Goal: Task Accomplishment & Management: Manage account settings

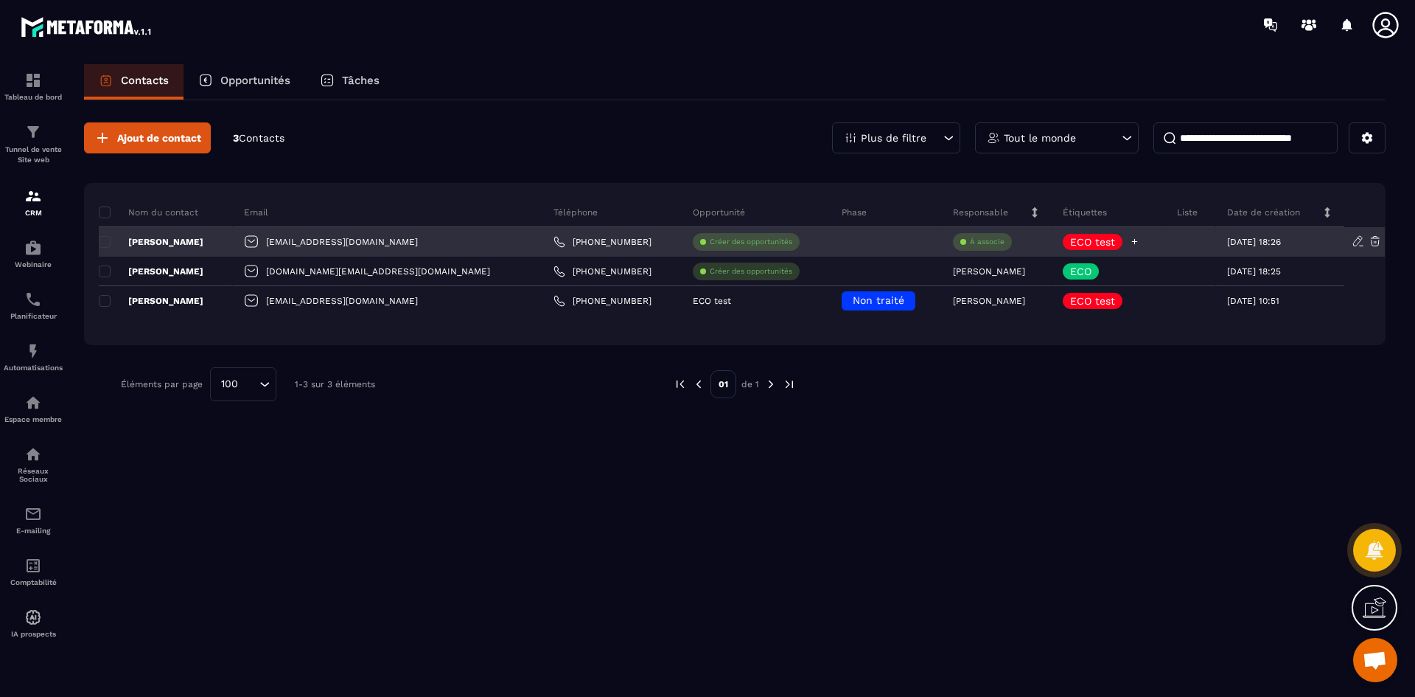
click at [1132, 239] on icon at bounding box center [1135, 242] width 6 height 6
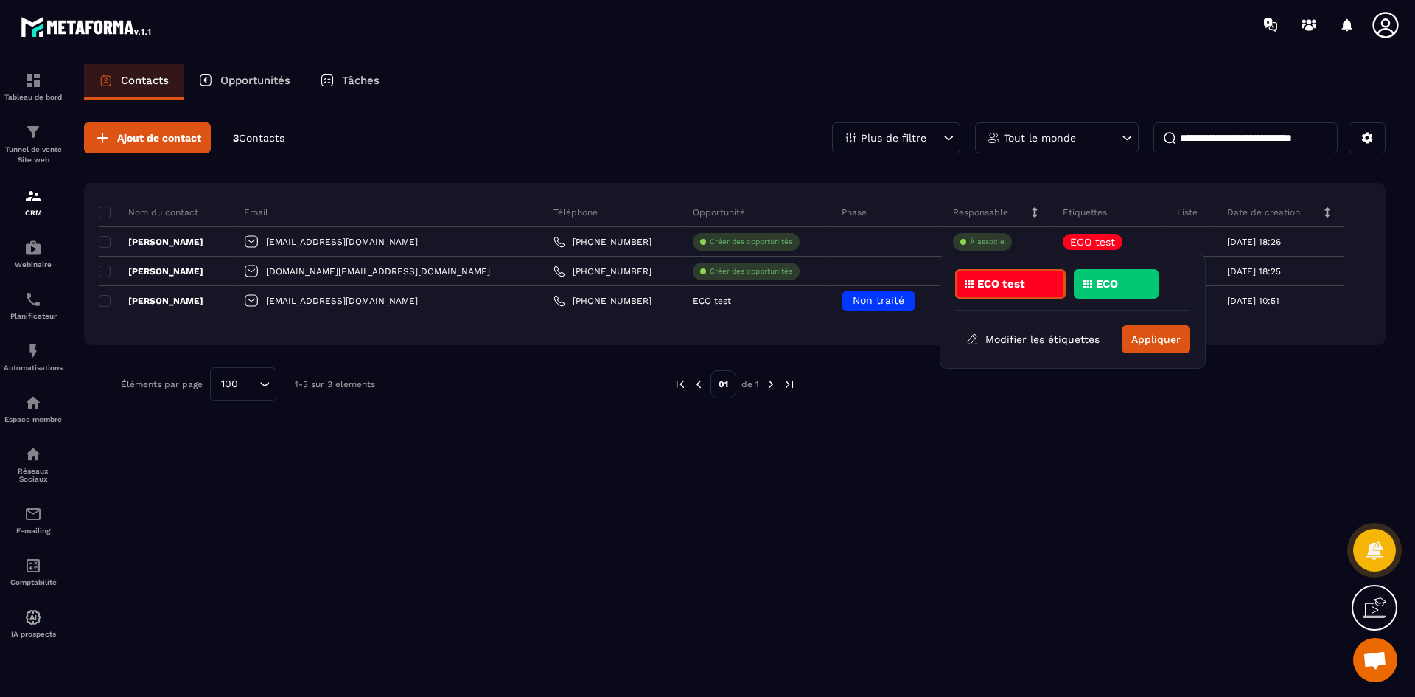
click at [927, 457] on div "Ajout de contact 3 Contacts Plus de filtre Tout le monde Nom du contact Email T…" at bounding box center [735, 397] width 1302 height 594
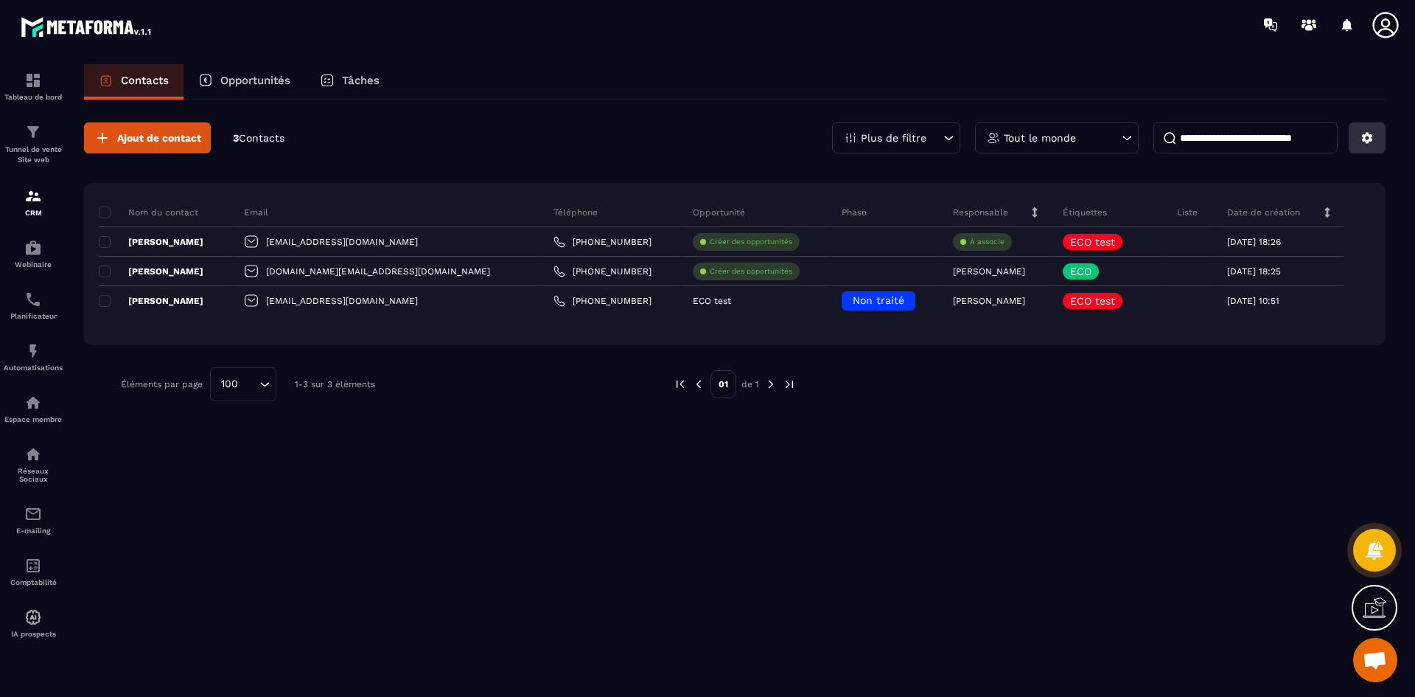
click at [1373, 136] on icon at bounding box center [1367, 137] width 13 height 13
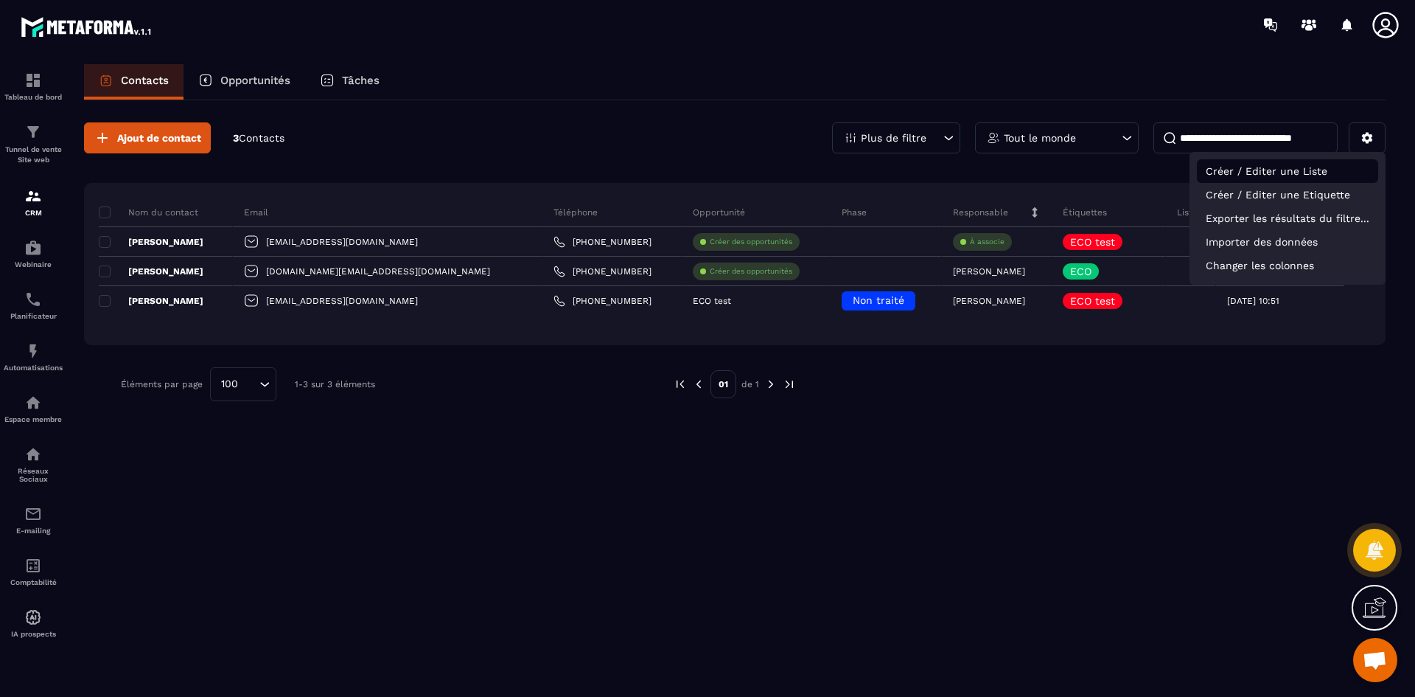
click at [1308, 167] on p "Créer / Editer une Liste" at bounding box center [1287, 171] width 181 height 24
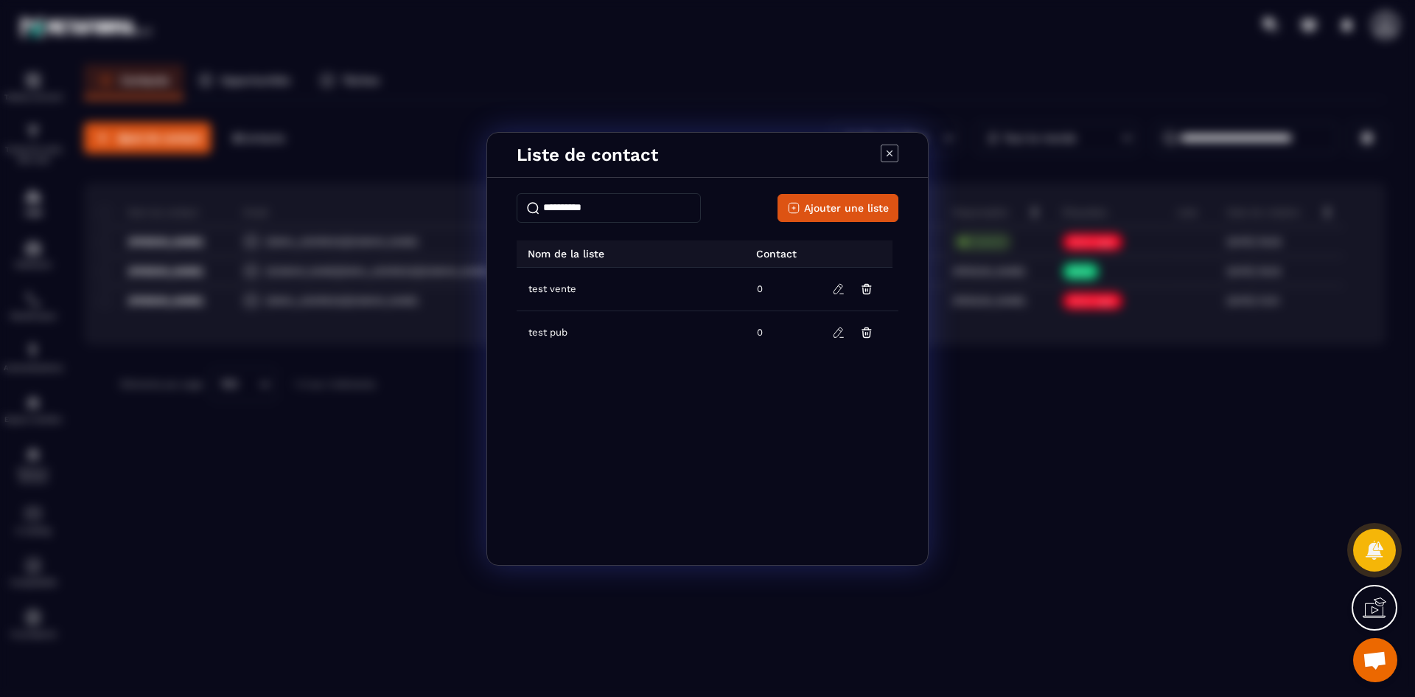
click at [590, 205] on input "Modal window" at bounding box center [609, 207] width 184 height 29
type input "********"
click at [828, 197] on button "Ajouter une liste" at bounding box center [838, 208] width 121 height 28
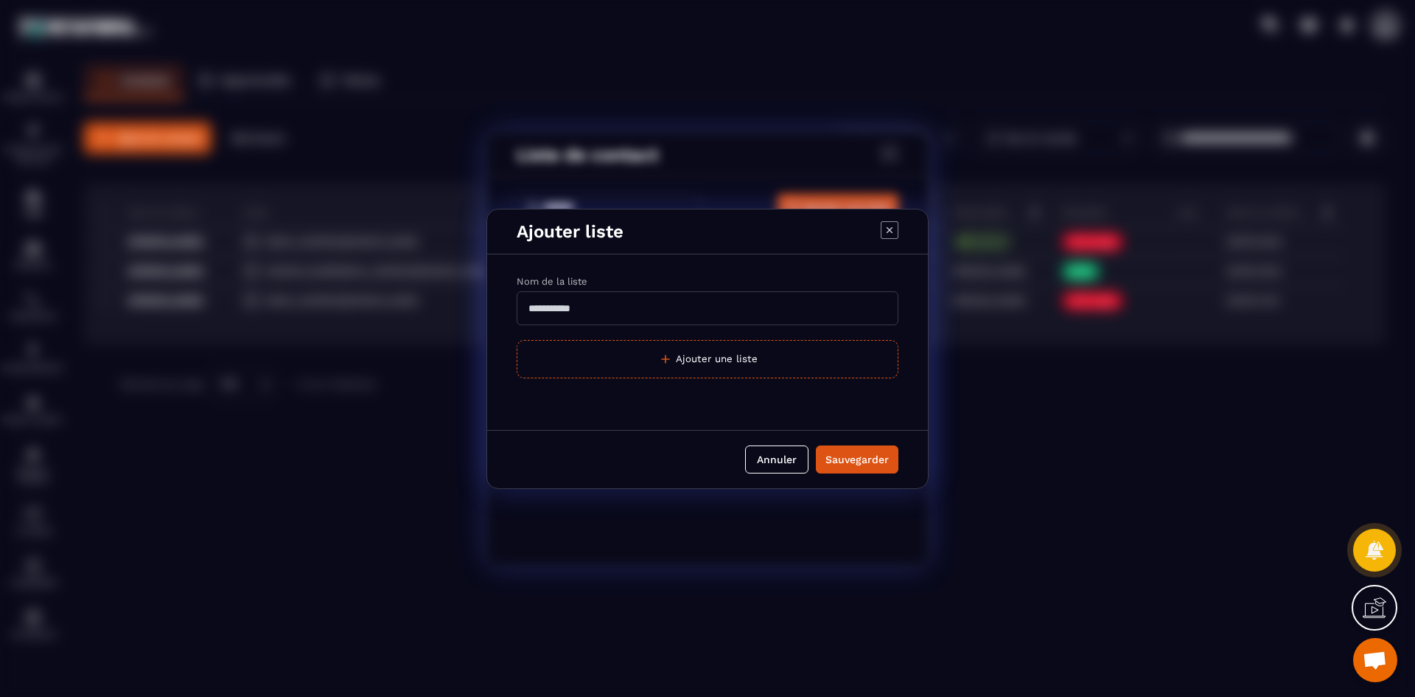
click at [694, 309] on input "Modal window" at bounding box center [708, 308] width 382 height 34
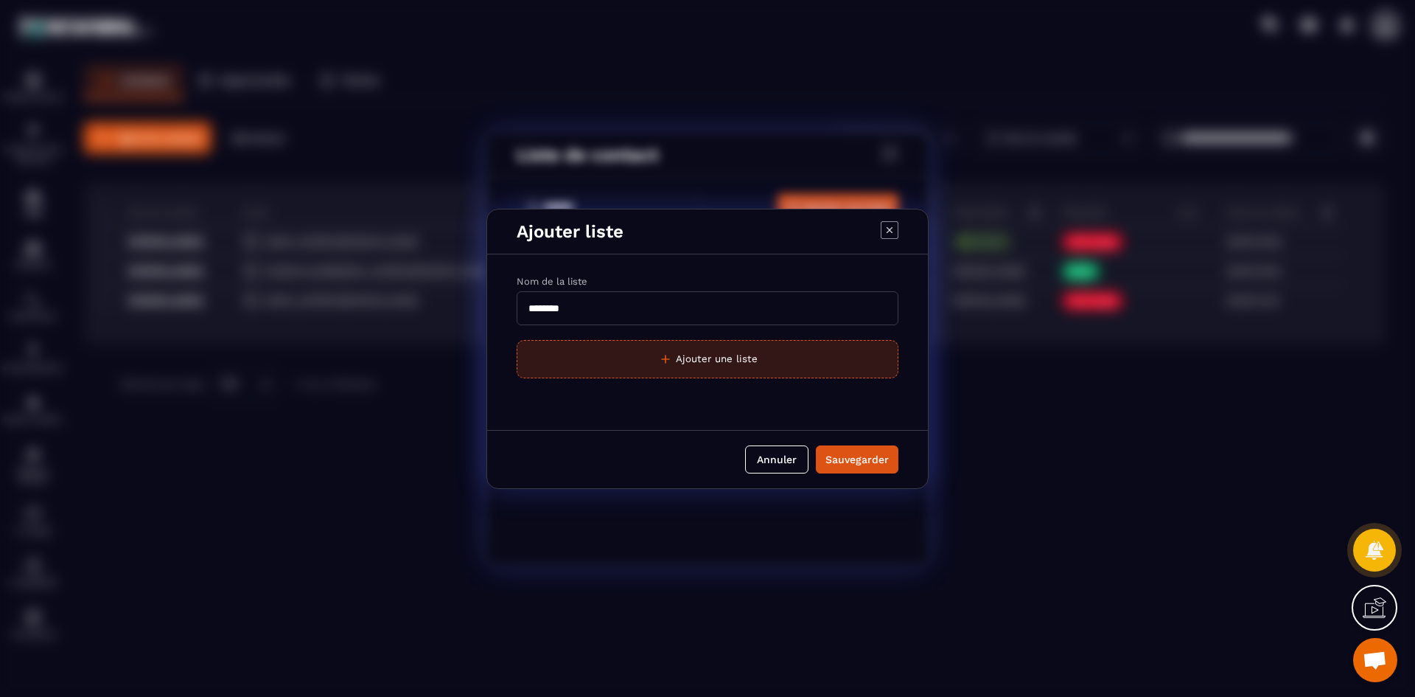
type input "********"
click at [714, 368] on button "Ajouter une liste" at bounding box center [708, 359] width 382 height 38
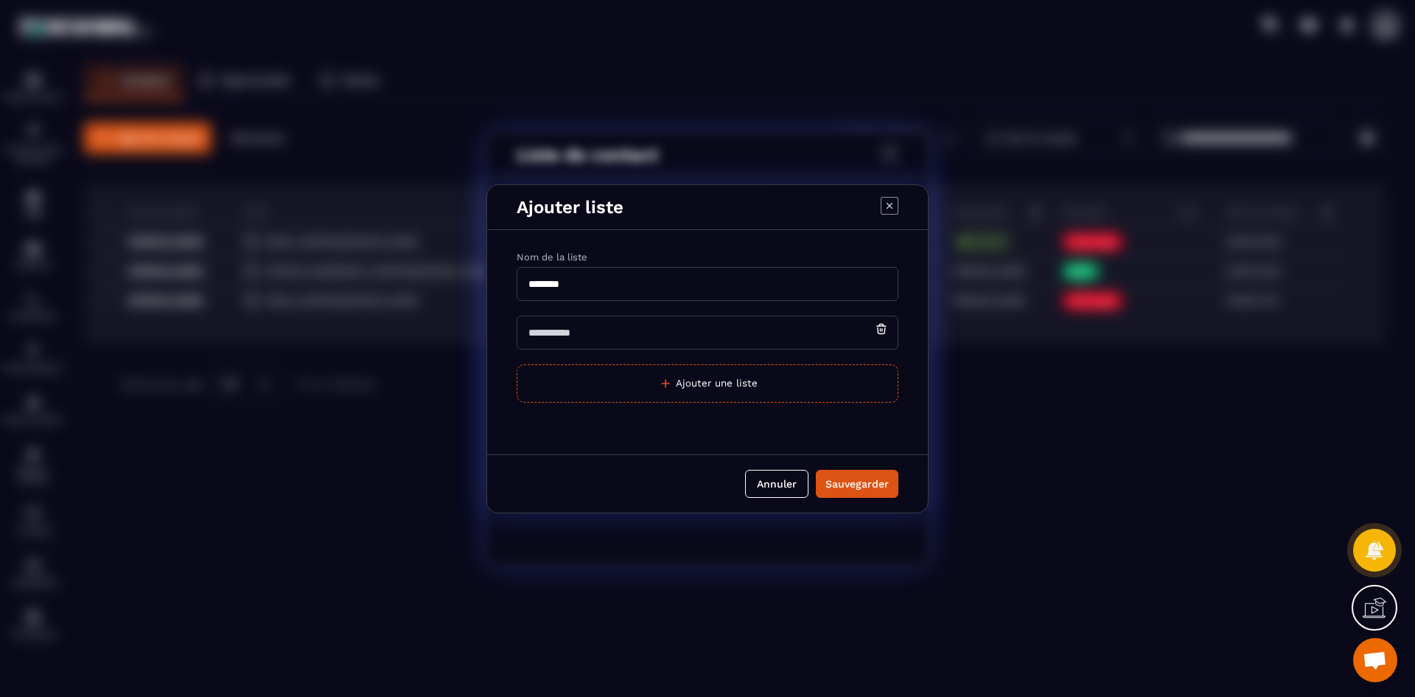
click at [674, 338] on input "Modal window" at bounding box center [708, 333] width 382 height 34
type input "******"
click at [844, 484] on div "Sauvegarder" at bounding box center [857, 483] width 63 height 15
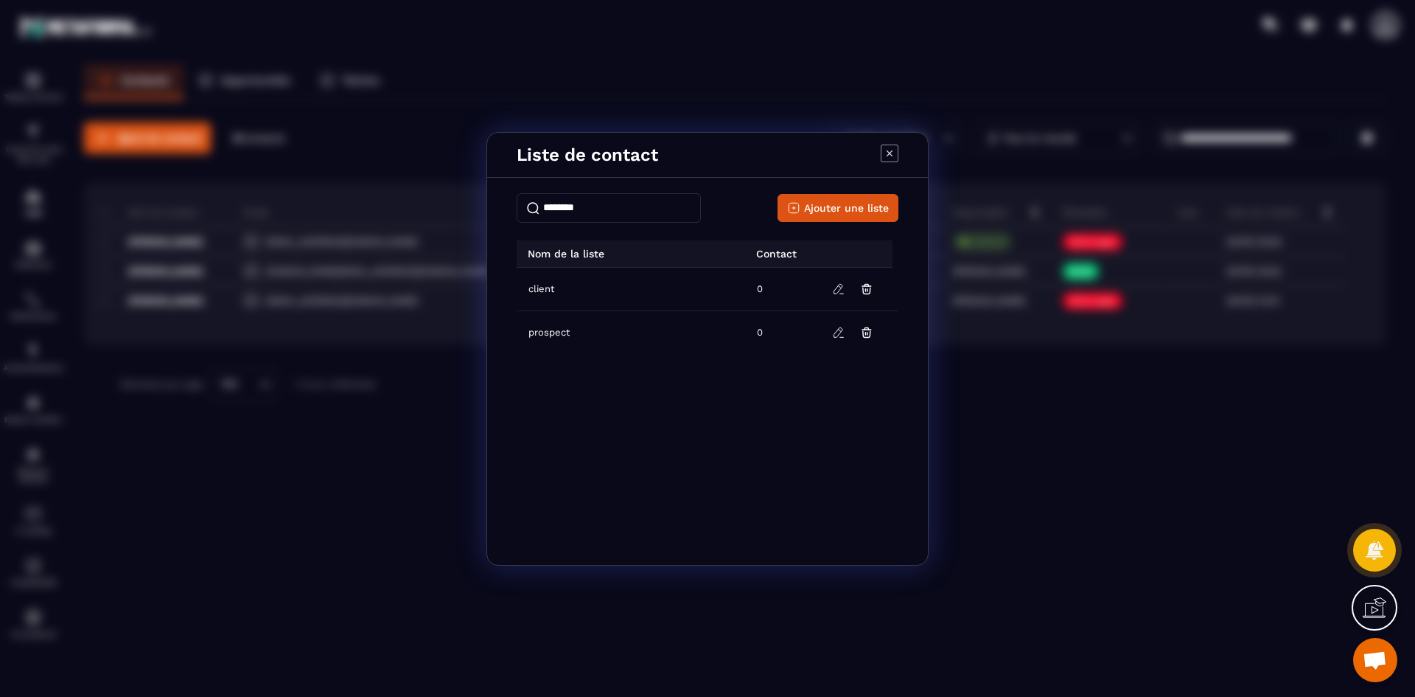
click at [888, 145] on icon "Modal window" at bounding box center [890, 153] width 18 height 18
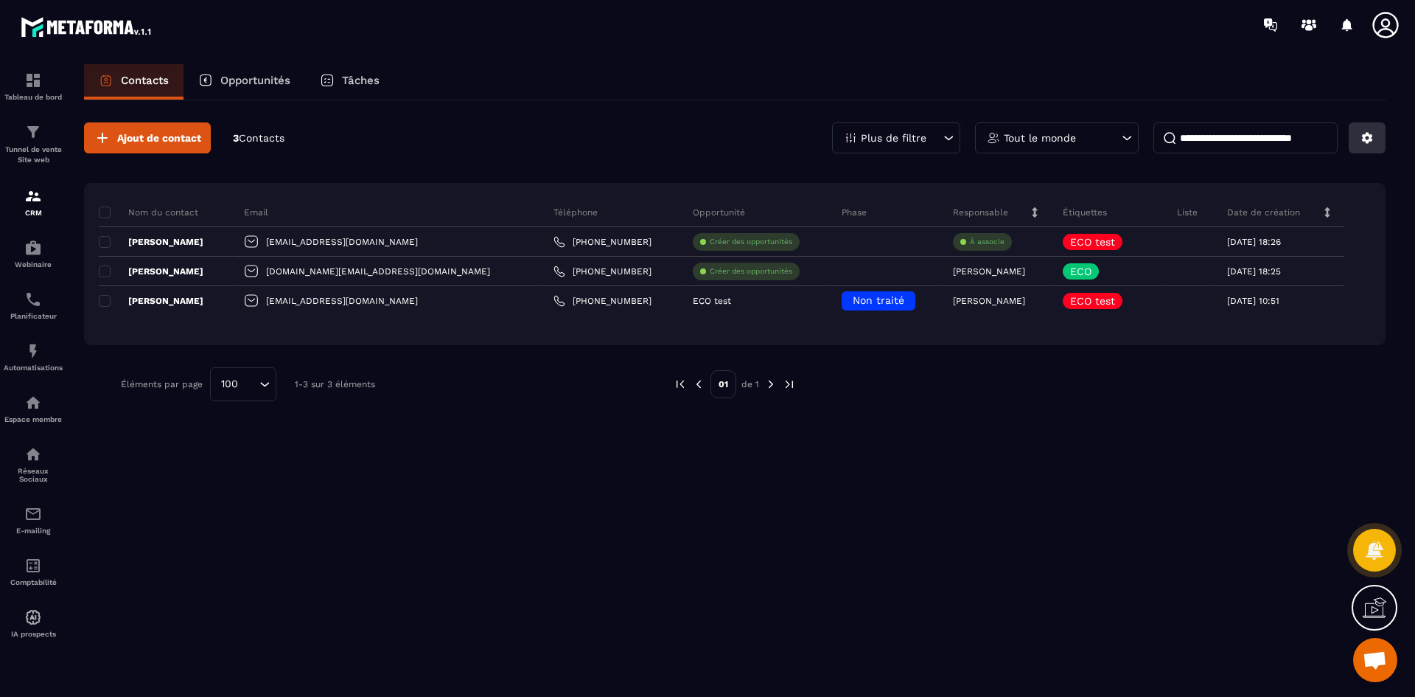
click at [1360, 137] on button at bounding box center [1367, 137] width 37 height 31
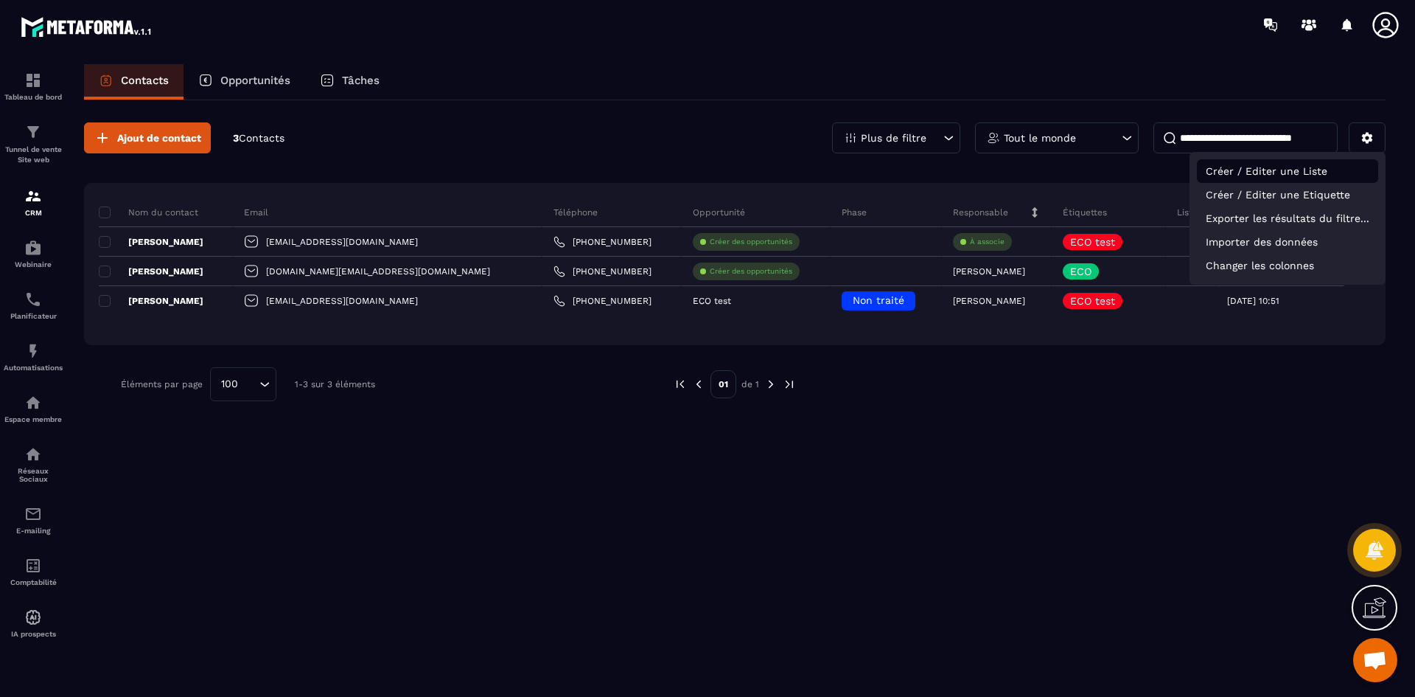
click at [1311, 173] on p "Créer / Editer une Liste" at bounding box center [1287, 171] width 181 height 24
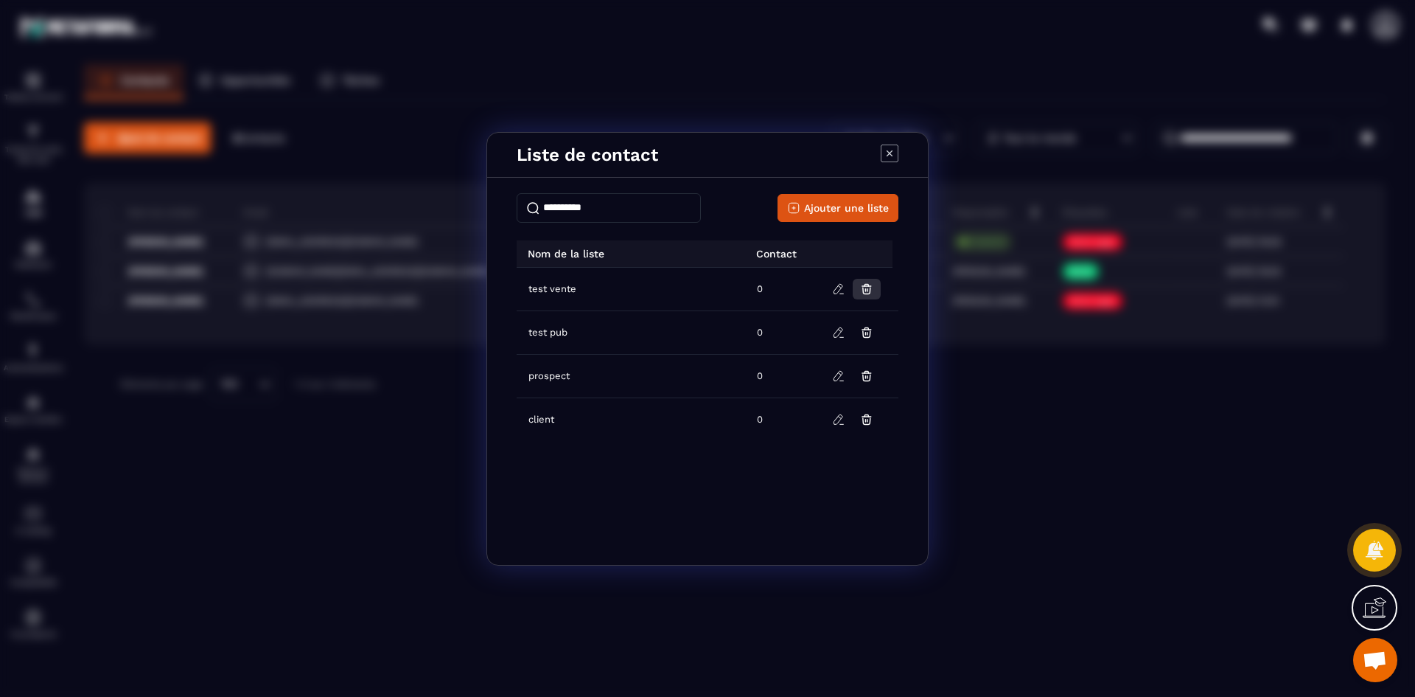
click at [868, 287] on icon "Modal window" at bounding box center [866, 288] width 13 height 13
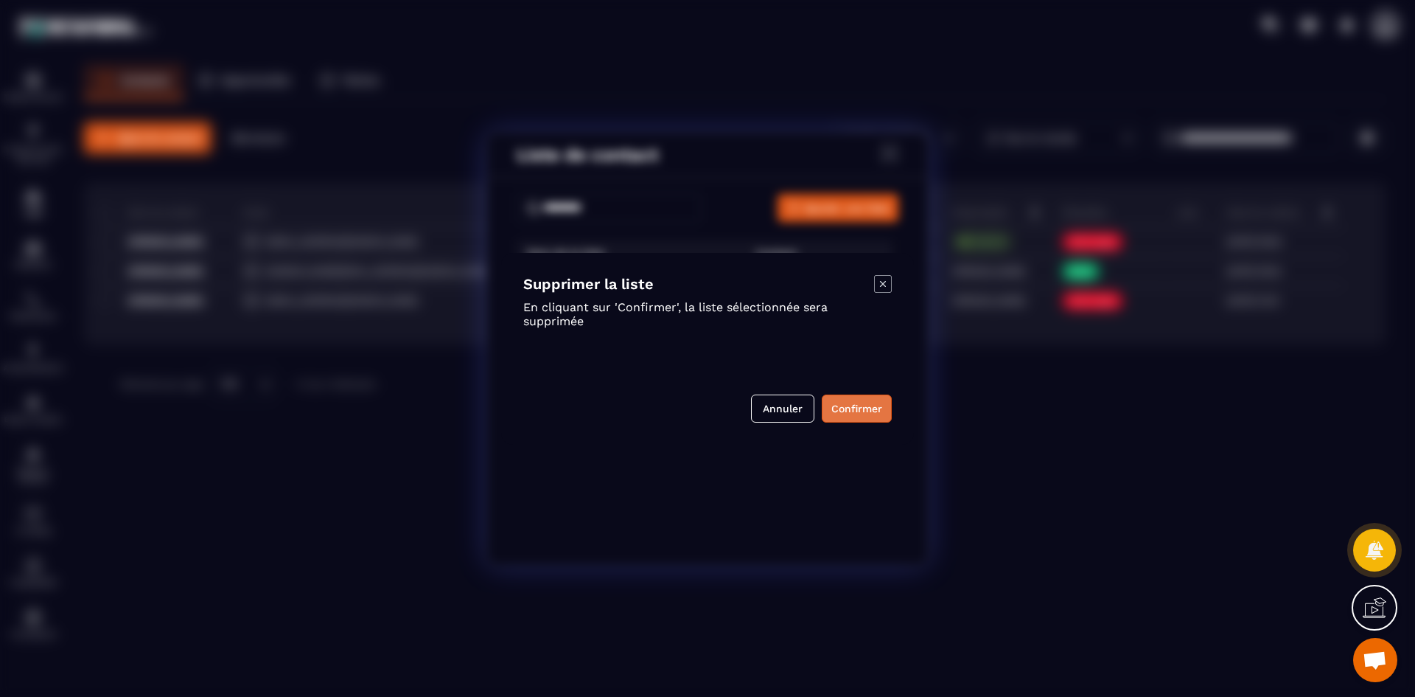
click at [869, 404] on button "Confirmer" at bounding box center [857, 408] width 70 height 28
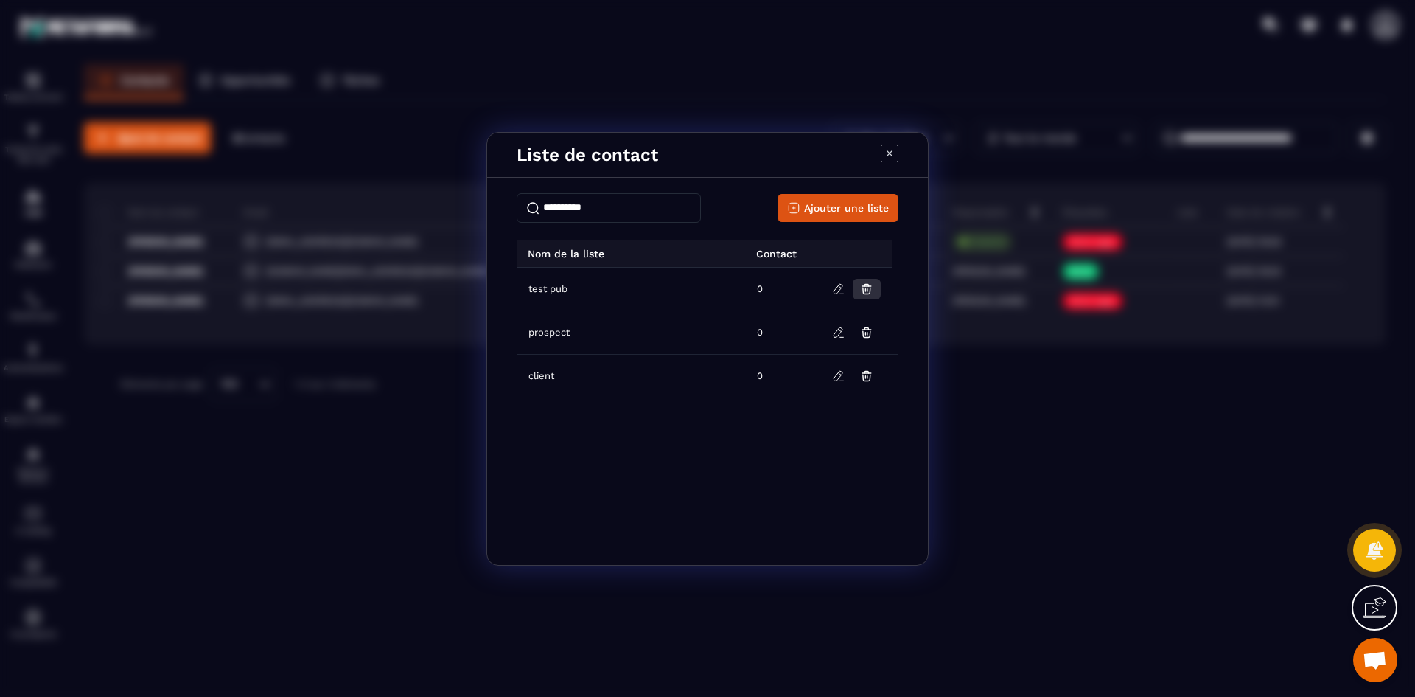
click at [865, 293] on icon "Modal window" at bounding box center [866, 288] width 13 height 13
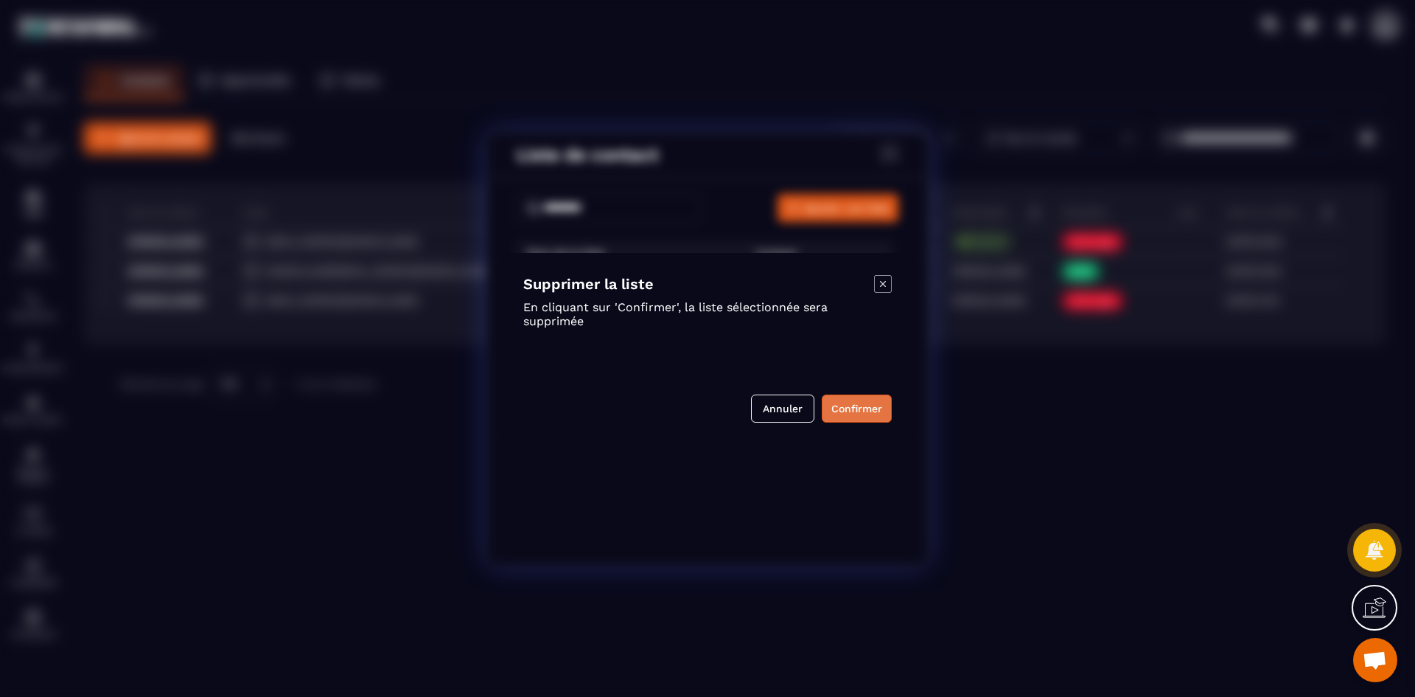
click at [874, 399] on button "Confirmer" at bounding box center [857, 408] width 70 height 28
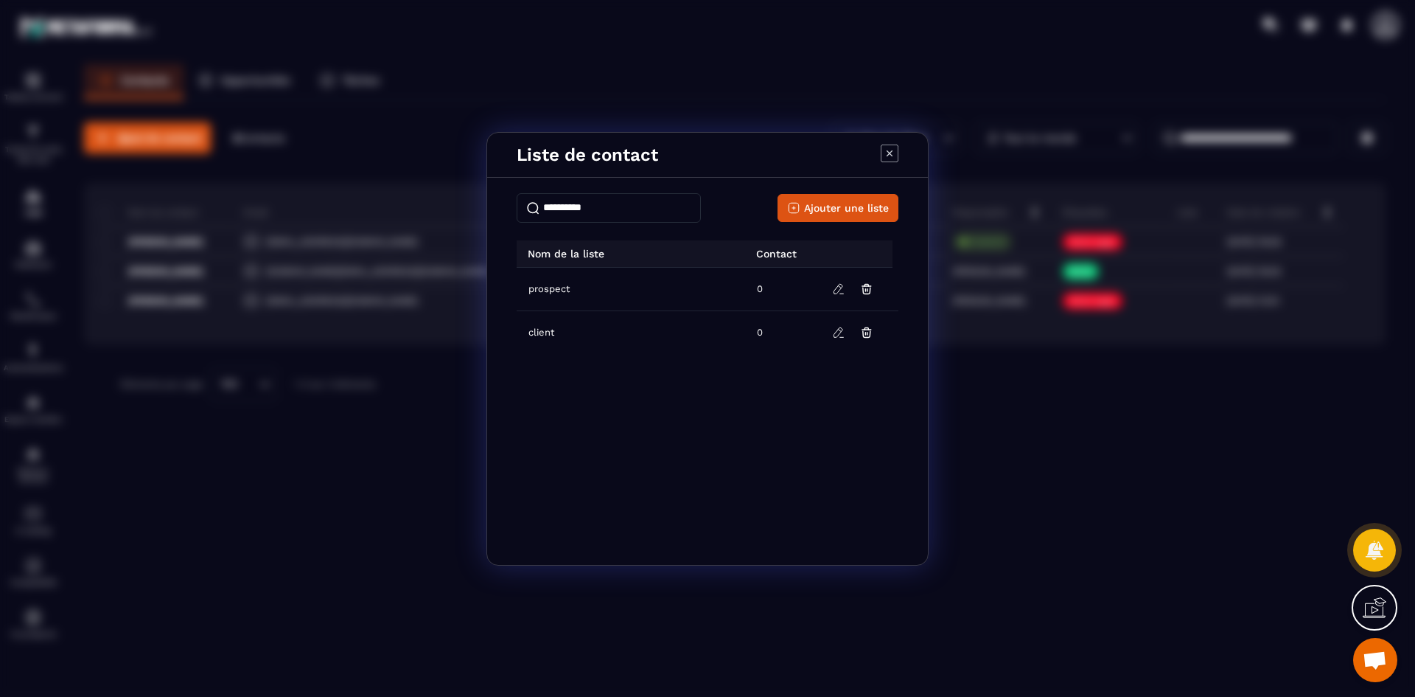
click at [893, 156] on icon "Modal window" at bounding box center [890, 153] width 18 height 18
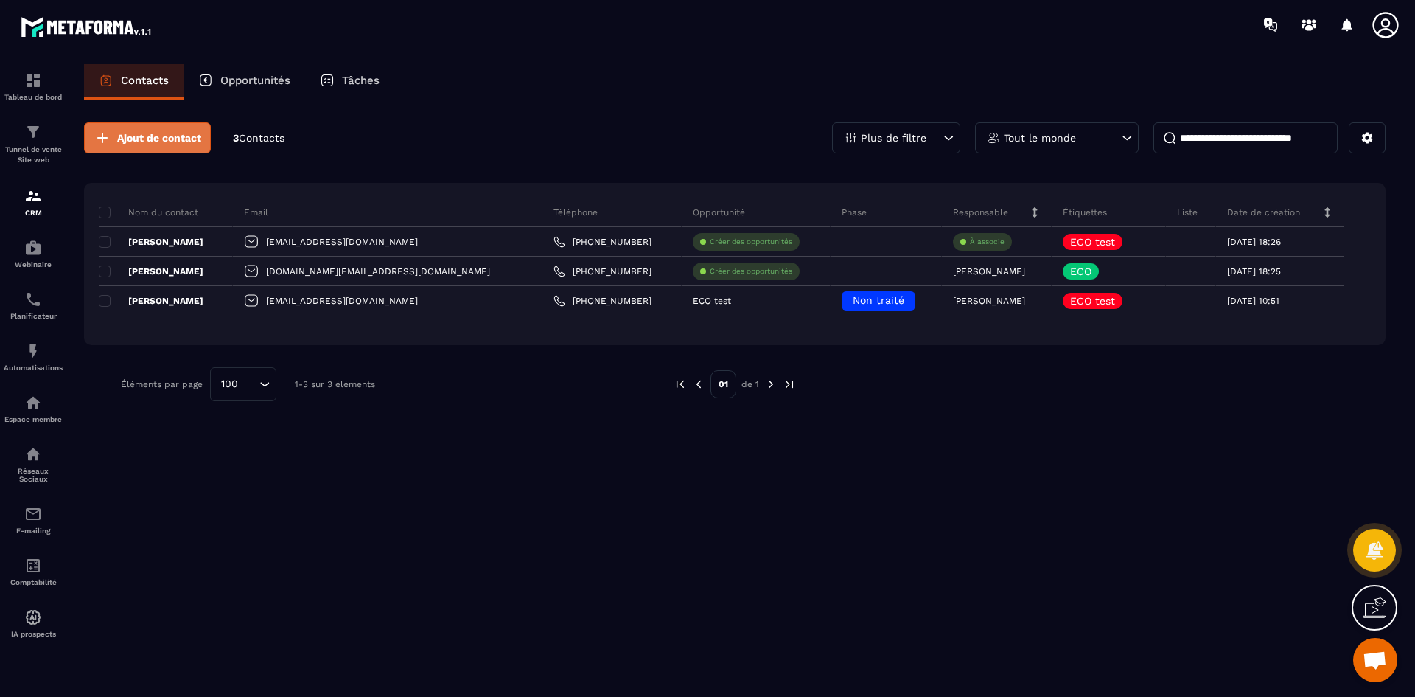
click at [180, 136] on span "Ajout de contact" at bounding box center [159, 137] width 84 height 15
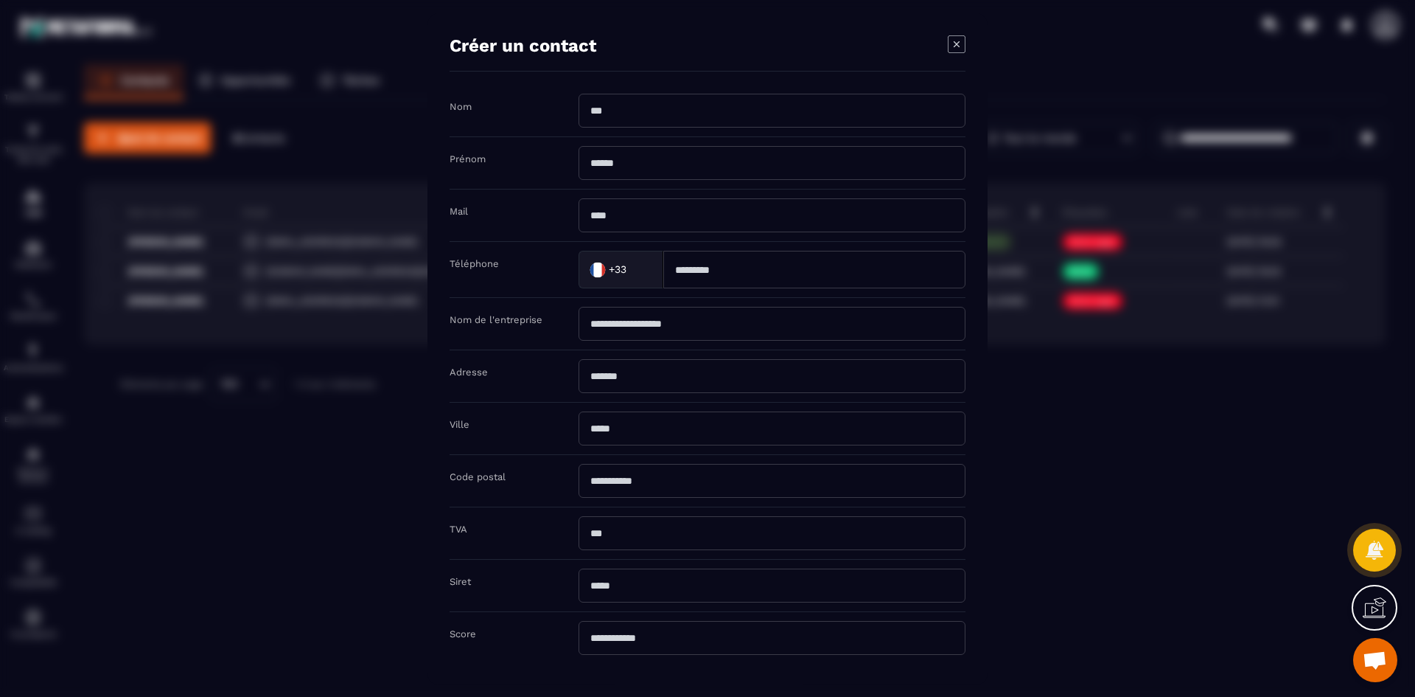
scroll to position [1, 0]
click at [961, 48] on icon "Modal window" at bounding box center [957, 43] width 18 height 18
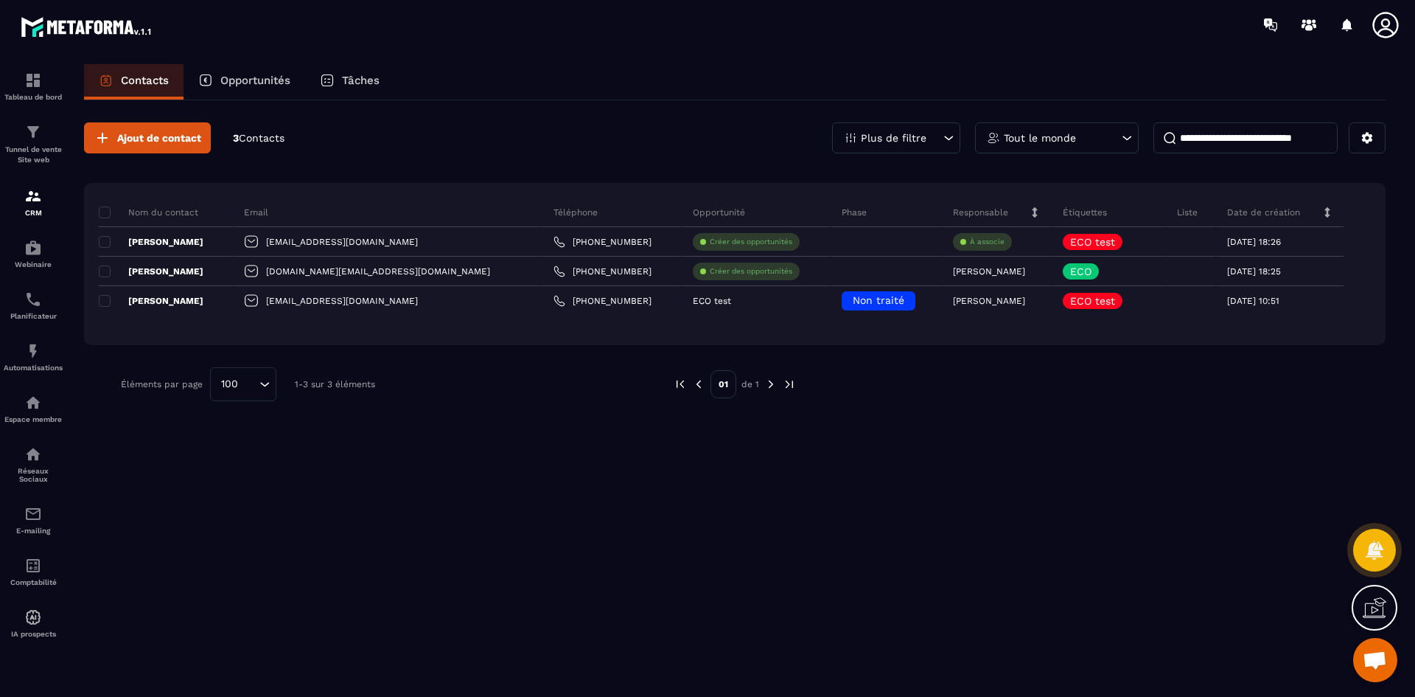
click at [254, 83] on p "Opportunités" at bounding box center [255, 80] width 70 height 13
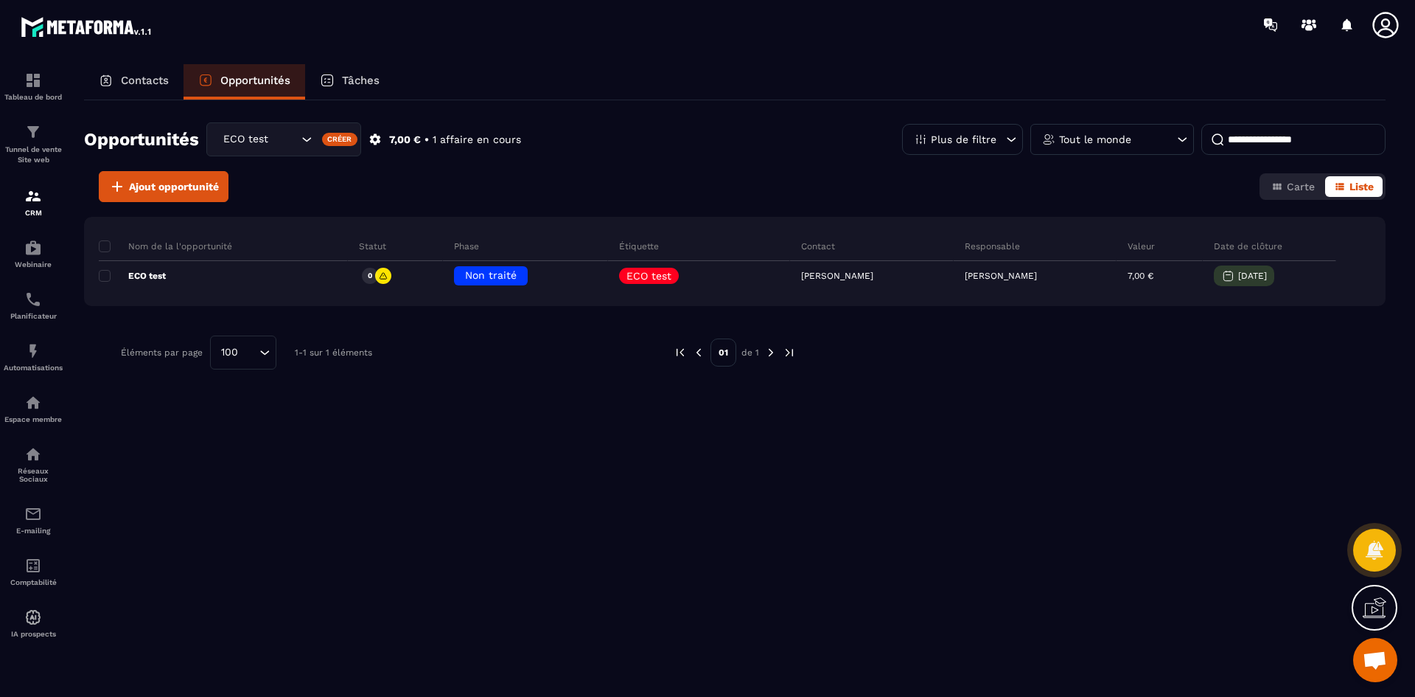
click at [369, 81] on p "Tâches" at bounding box center [361, 80] width 38 height 13
